Goal: Check status: Check status

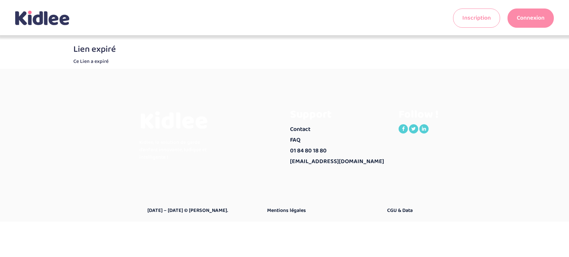
click at [521, 22] on link "Connexion" at bounding box center [530, 18] width 46 height 19
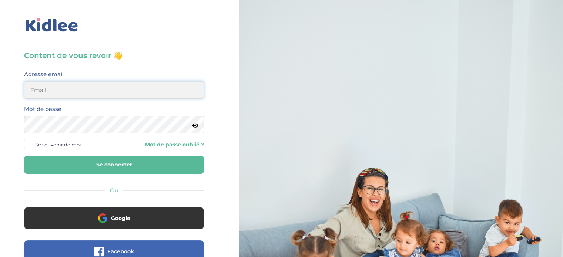
type input "justine.pschmit@gmail.com"
click at [91, 163] on button "Se connecter" at bounding box center [114, 165] width 180 height 18
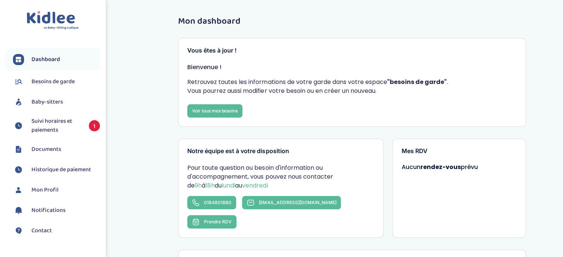
click at [56, 129] on span "Suivi horaires et paiements" at bounding box center [56, 126] width 50 height 18
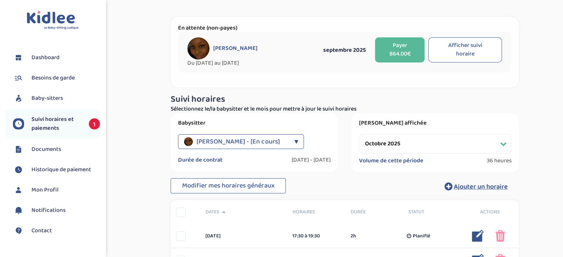
scroll to position [34, 0]
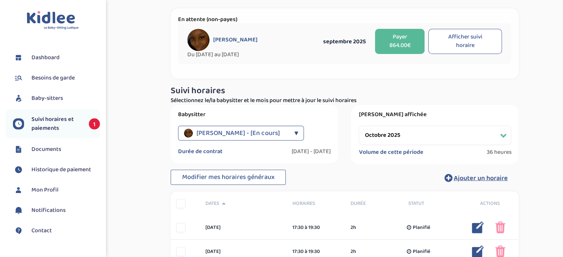
click at [422, 138] on select "Filtrer par mois septembre 2025 octobre 2025 novembre 2025 décembre 2025 janvie…" at bounding box center [435, 135] width 153 height 19
click at [359, 126] on select "Filtrer par mois septembre 2025 octobre 2025 novembre 2025 décembre 2025 janvie…" at bounding box center [435, 135] width 153 height 19
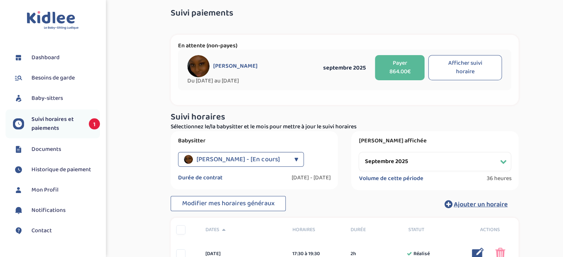
scroll to position [6, 0]
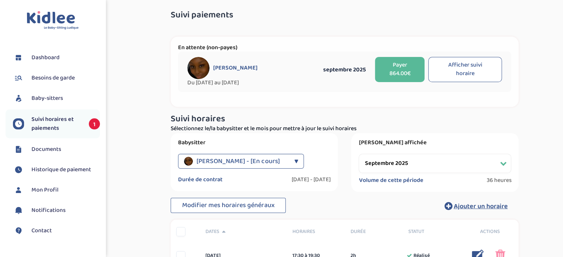
click at [476, 68] on button "Afficher suivi horaire" at bounding box center [466, 69] width 74 height 25
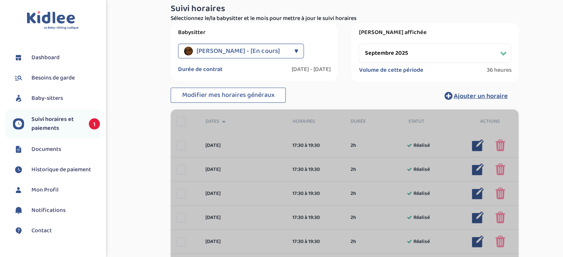
scroll to position [121, 0]
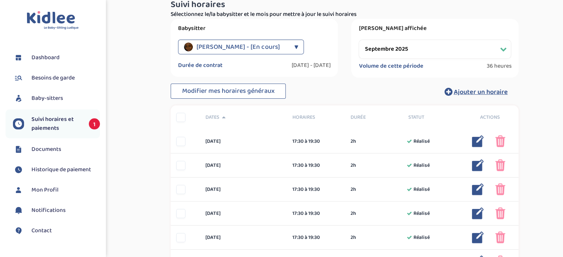
click at [177, 120] on div at bounding box center [180, 117] width 9 height 9
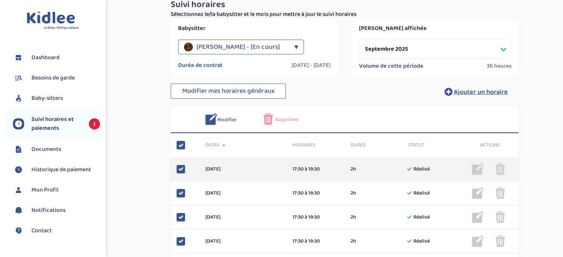
click at [177, 146] on div at bounding box center [180, 145] width 9 height 9
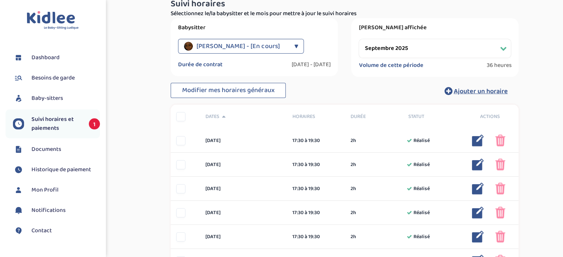
scroll to position [0, 0]
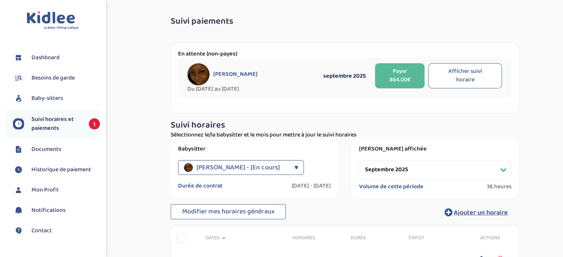
click at [442, 168] on select "Filtrer par mois septembre 2025 octobre 2025 novembre 2025 décembre 2025 janvie…" at bounding box center [435, 169] width 153 height 19
select select "octobre 2025"
click at [359, 160] on select "Filtrer par mois septembre 2025 octobre 2025 novembre 2025 décembre 2025 janvie…" at bounding box center [435, 169] width 153 height 19
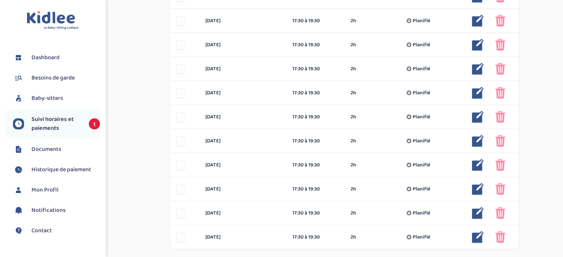
scroll to position [436, 0]
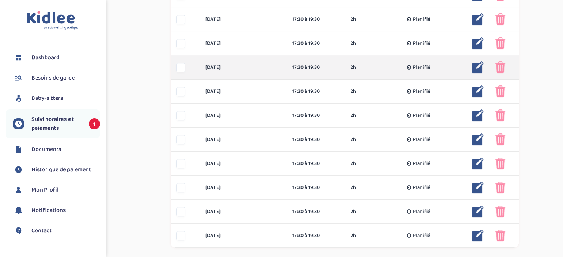
click at [183, 68] on div at bounding box center [180, 67] width 9 height 9
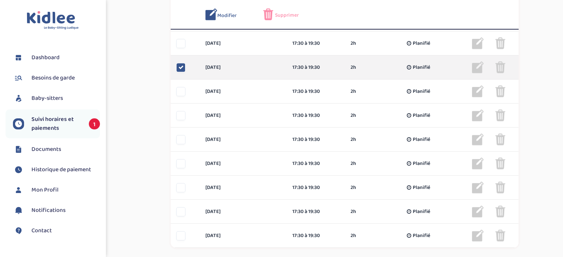
scroll to position [470, 0]
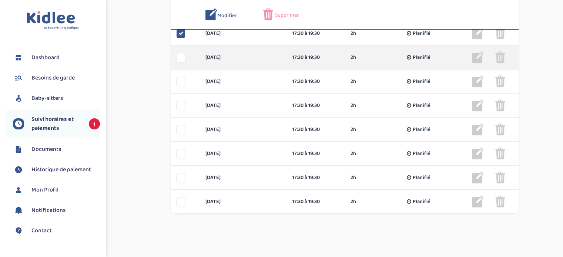
click at [182, 59] on div at bounding box center [180, 57] width 9 height 9
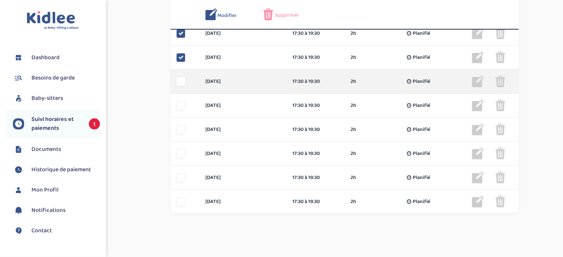
click at [181, 83] on div at bounding box center [180, 81] width 9 height 9
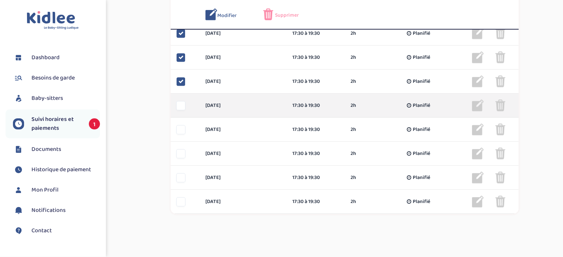
click at [181, 103] on div at bounding box center [180, 105] width 9 height 9
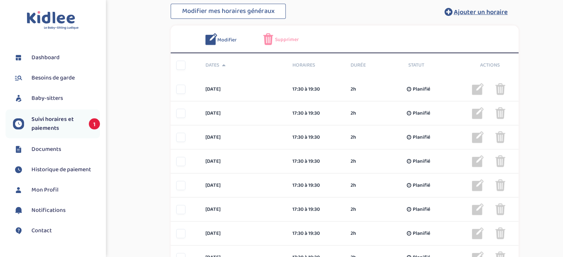
scroll to position [200, 0]
click at [271, 39] on img at bounding box center [268, 40] width 10 height 12
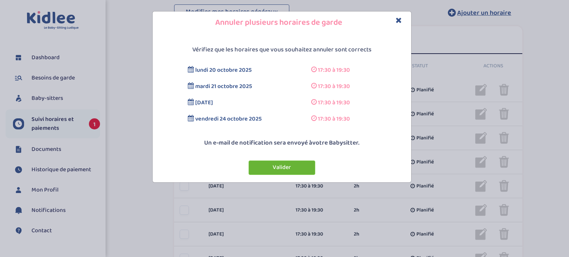
click at [279, 169] on button "Valider" at bounding box center [282, 168] width 67 height 14
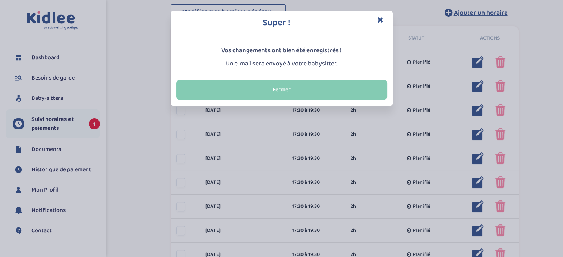
click at [284, 82] on button "Fermer" at bounding box center [281, 90] width 211 height 21
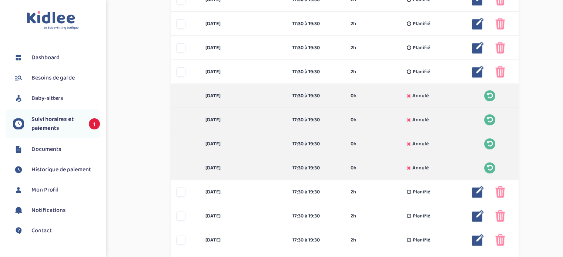
scroll to position [407, 0]
click at [67, 119] on span "Suivi horaires et paiements" at bounding box center [56, 124] width 50 height 18
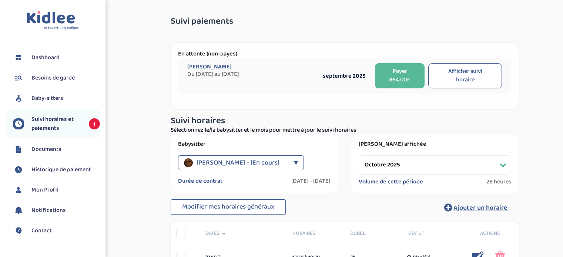
select select "octobre 2025"
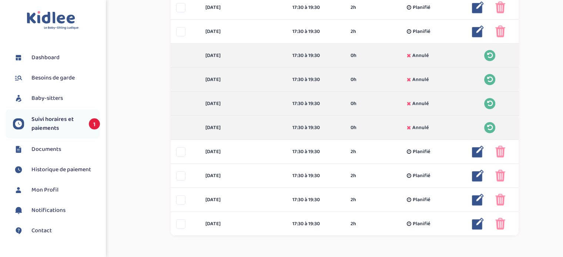
scroll to position [443, 0]
